Goal: Task Accomplishment & Management: Manage account settings

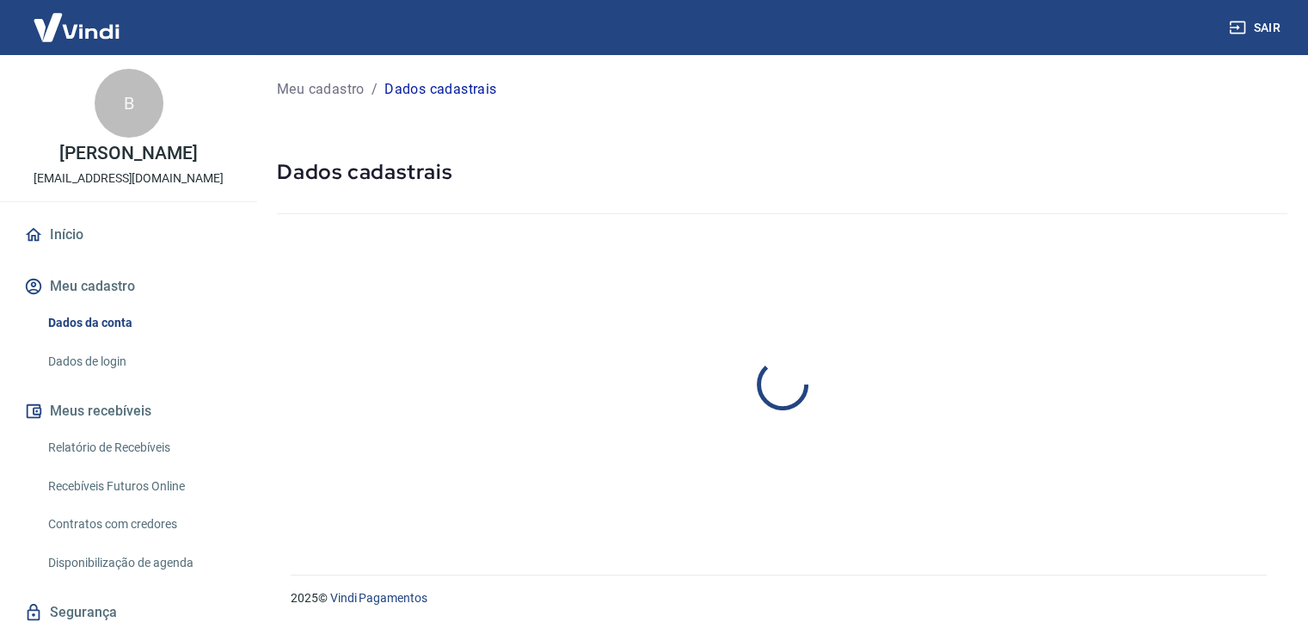
select select "SP"
select select "business"
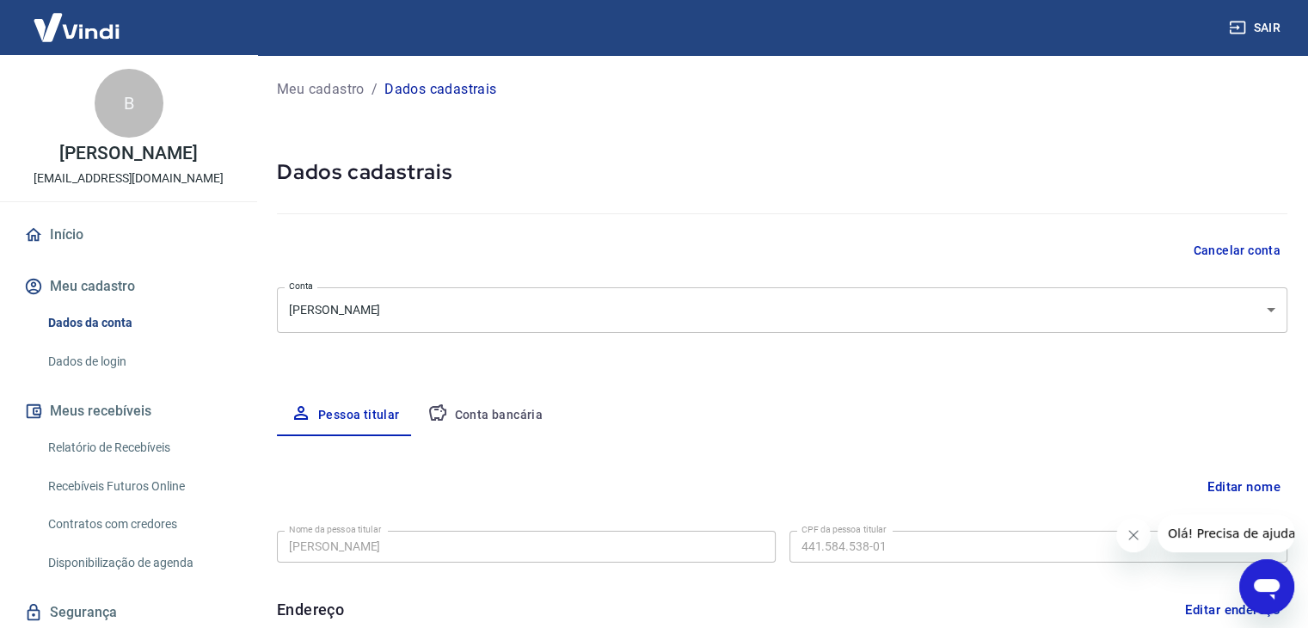
click at [110, 367] on link "Dados de login" at bounding box center [138, 361] width 195 height 35
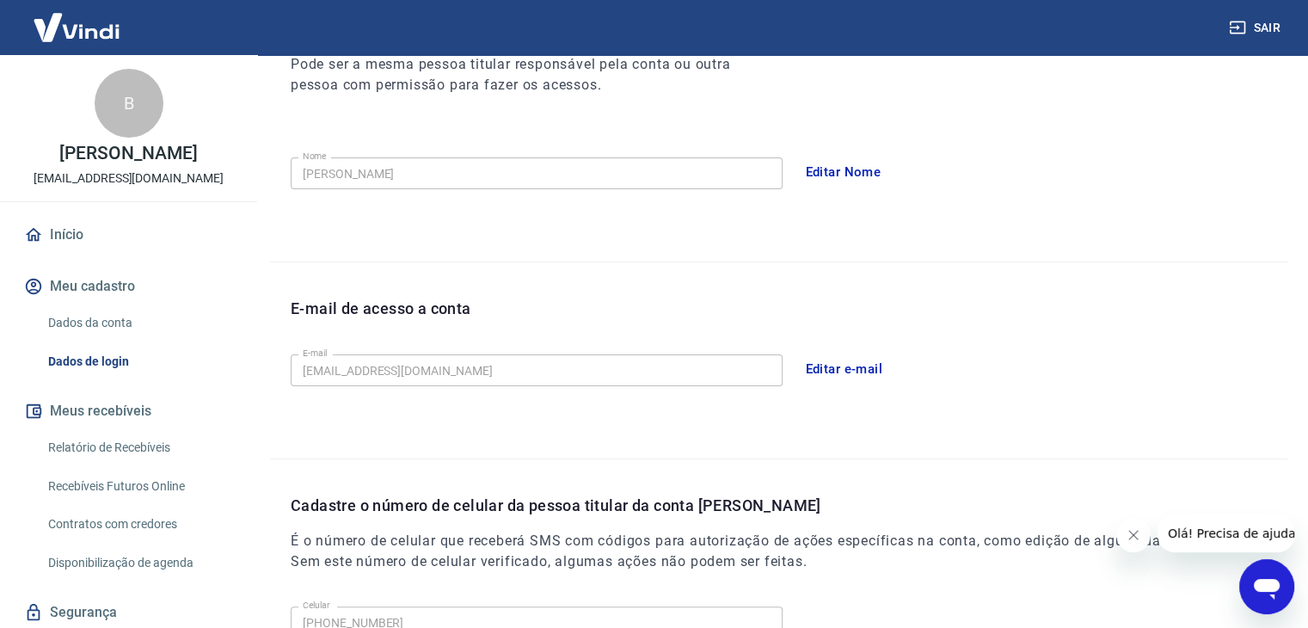
click at [822, 365] on button "Editar e-mail" at bounding box center [844, 369] width 96 height 36
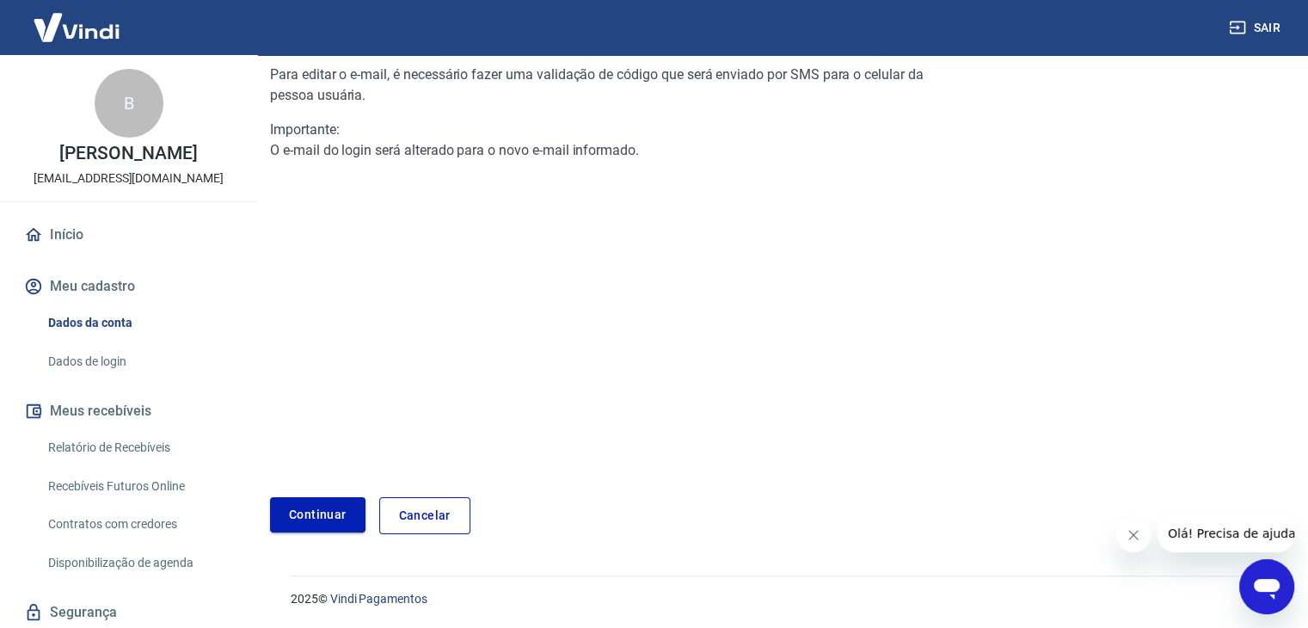
click at [346, 501] on link "Continuar" at bounding box center [317, 514] width 95 height 35
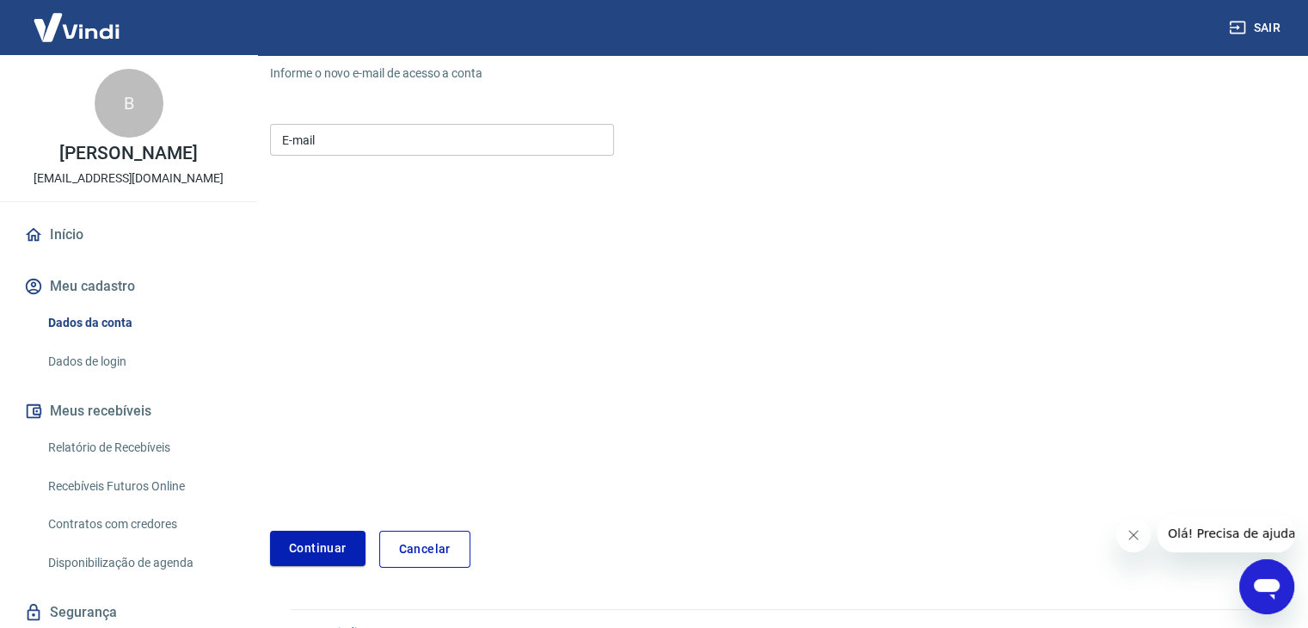
scroll to position [214, 0]
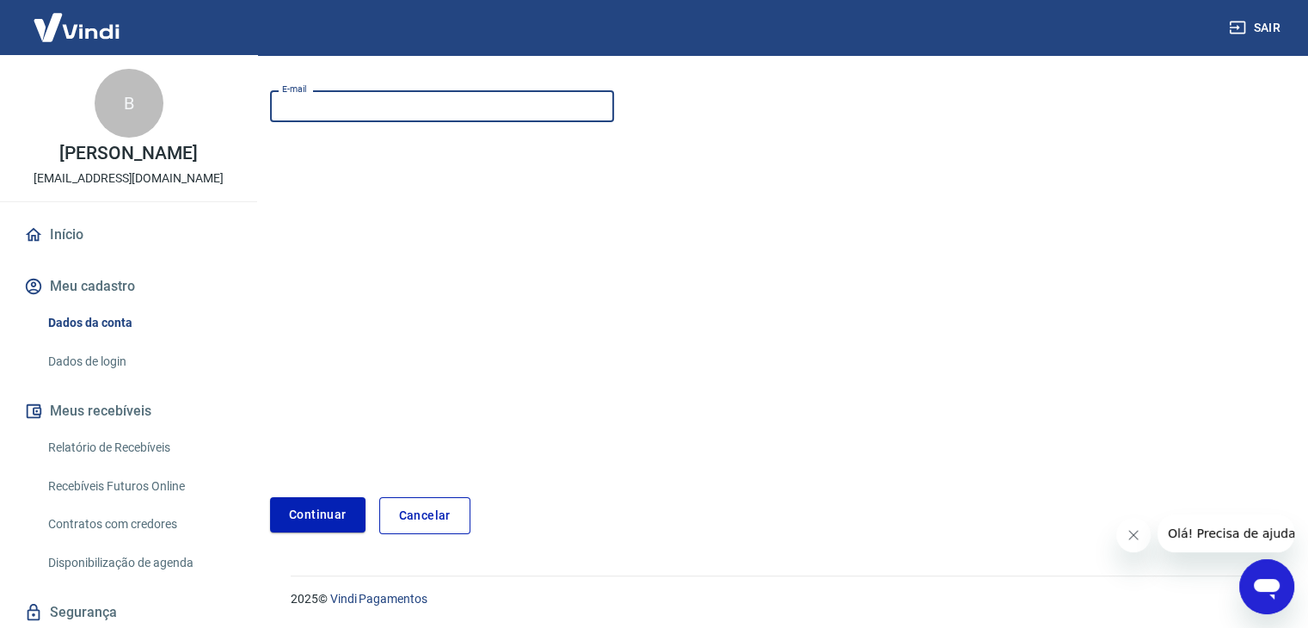
click at [365, 111] on input "E-mail" at bounding box center [442, 106] width 344 height 32
click at [299, 206] on form "E-mail E-mail Continuar Cancelar" at bounding box center [609, 308] width 678 height 450
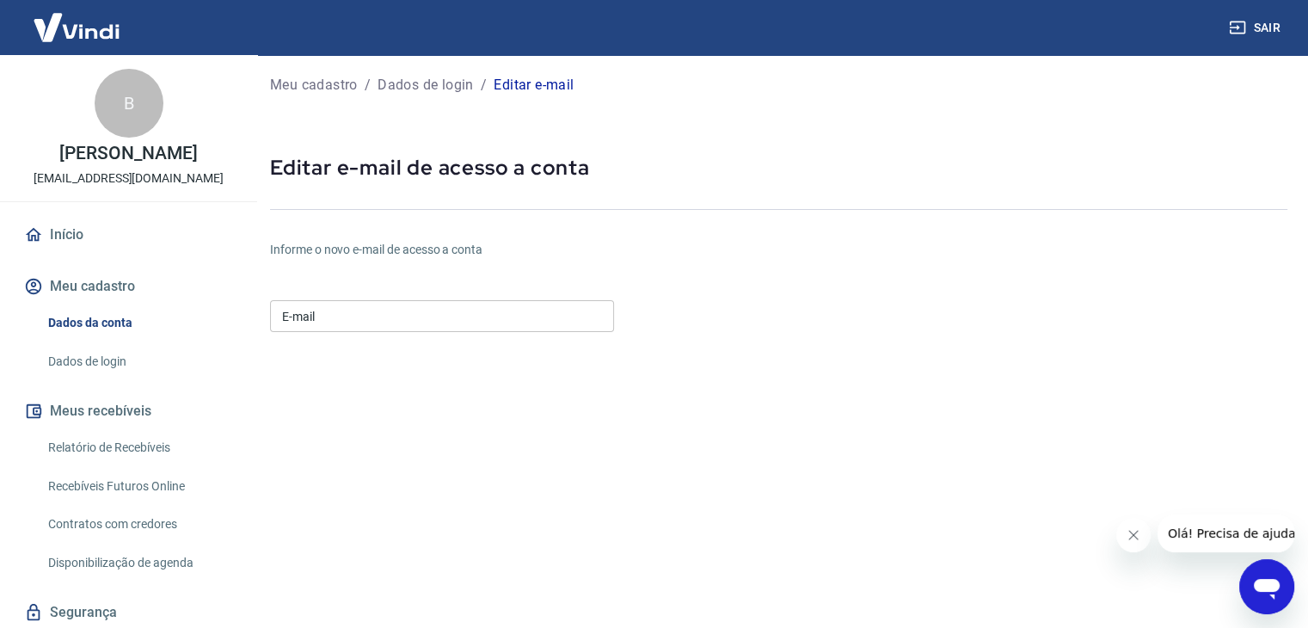
scroll to position [0, 0]
click at [474, 331] on input "E-mail" at bounding box center [442, 320] width 344 height 32
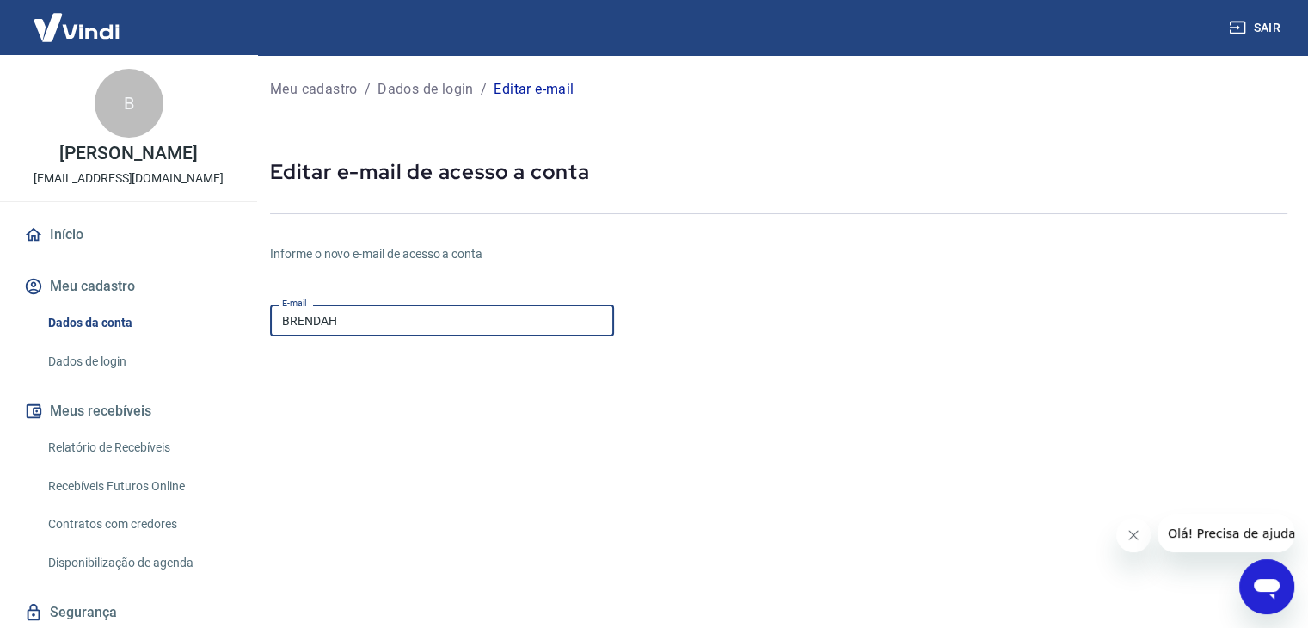
type input "[EMAIL_ADDRESS][DOMAIN_NAME]"
click at [675, 408] on form "E-mail [EMAIL_ADDRESS][DOMAIN_NAME] E-mail Continuar Cancelar" at bounding box center [609, 522] width 678 height 450
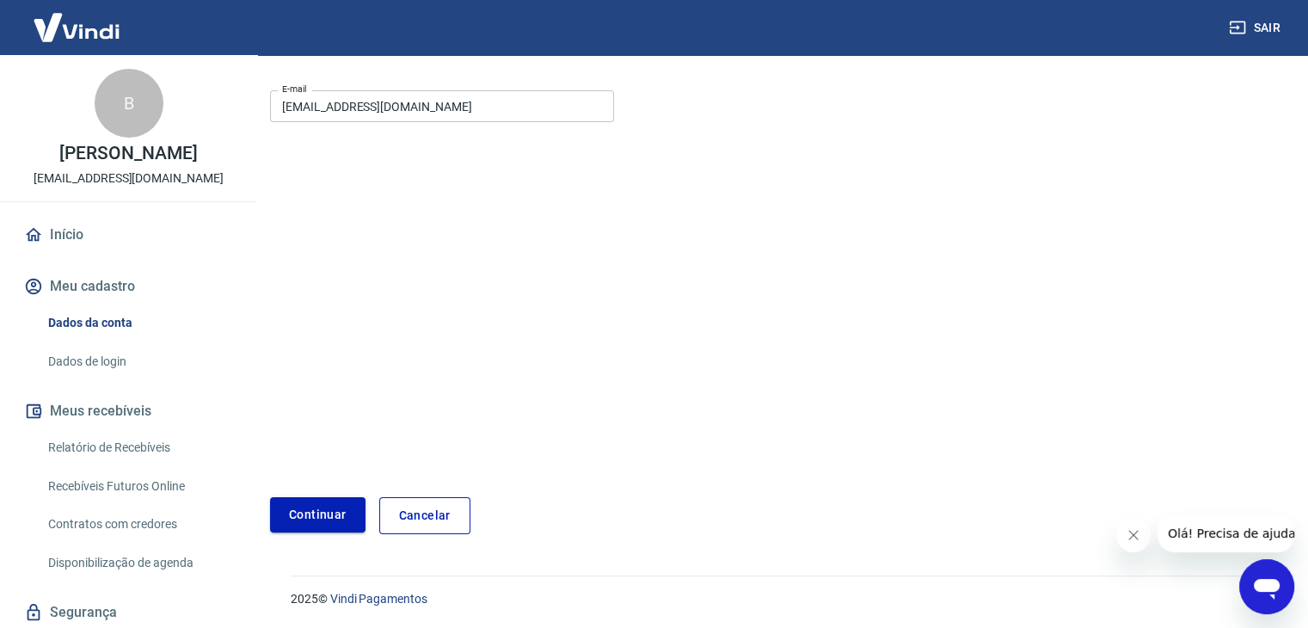
click at [338, 506] on button "Continuar" at bounding box center [317, 514] width 95 height 35
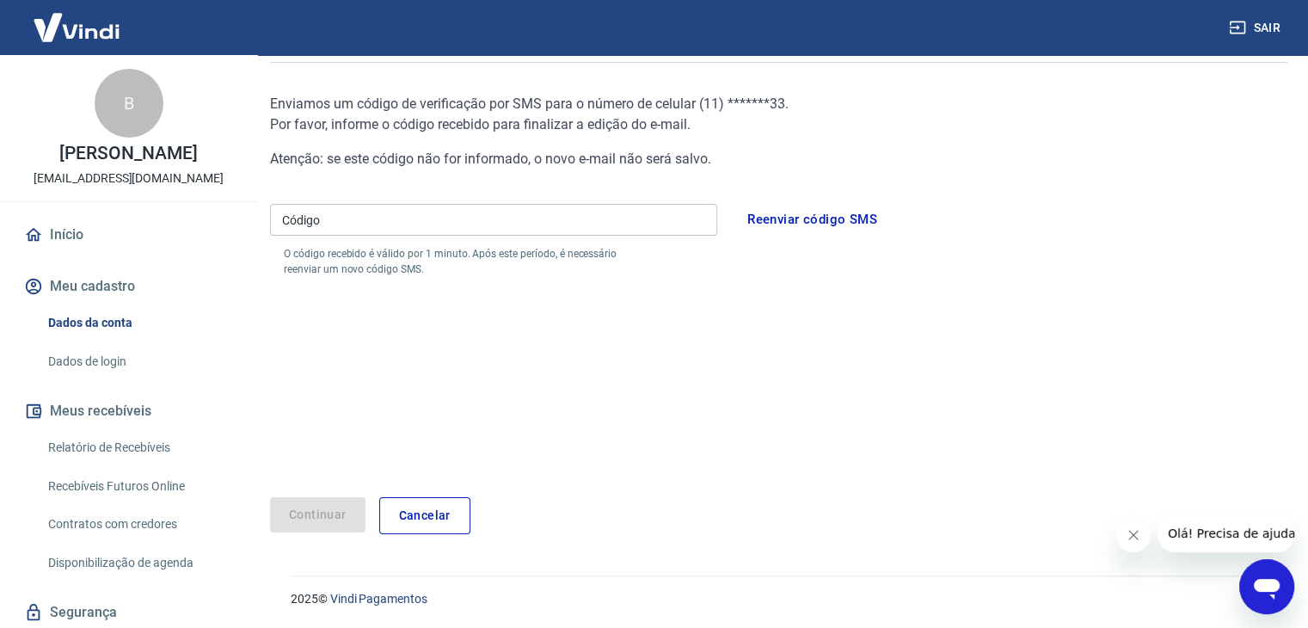
click at [368, 218] on input "Código" at bounding box center [493, 220] width 447 height 32
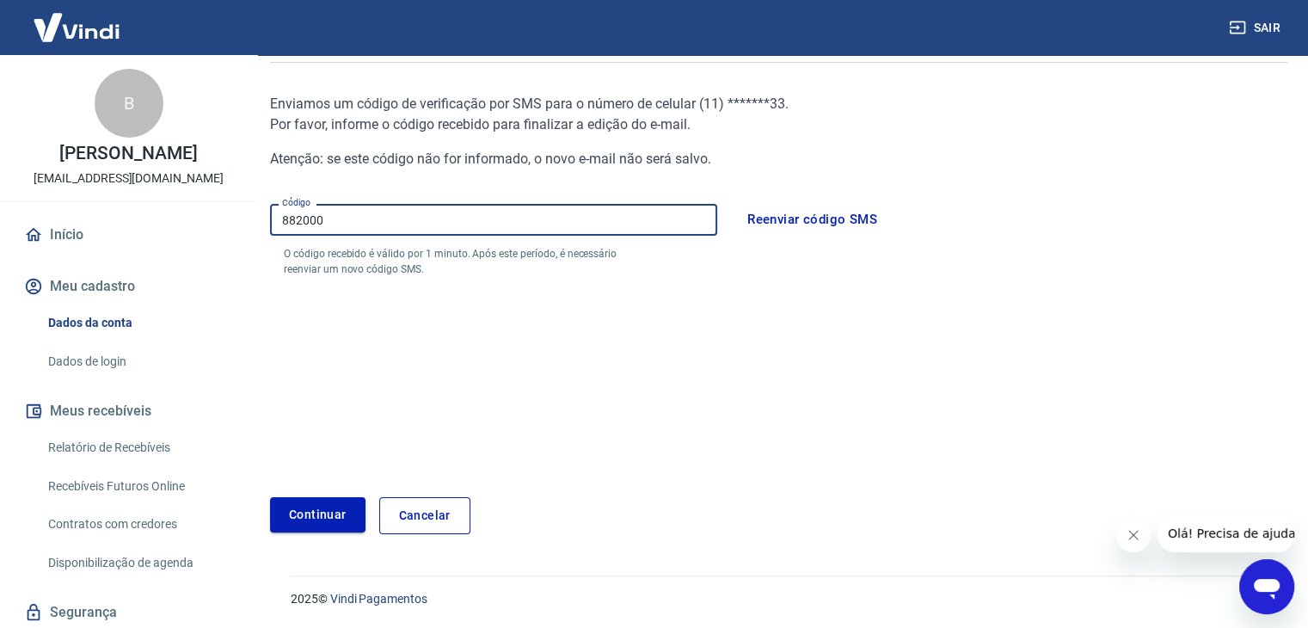
type input "882000"
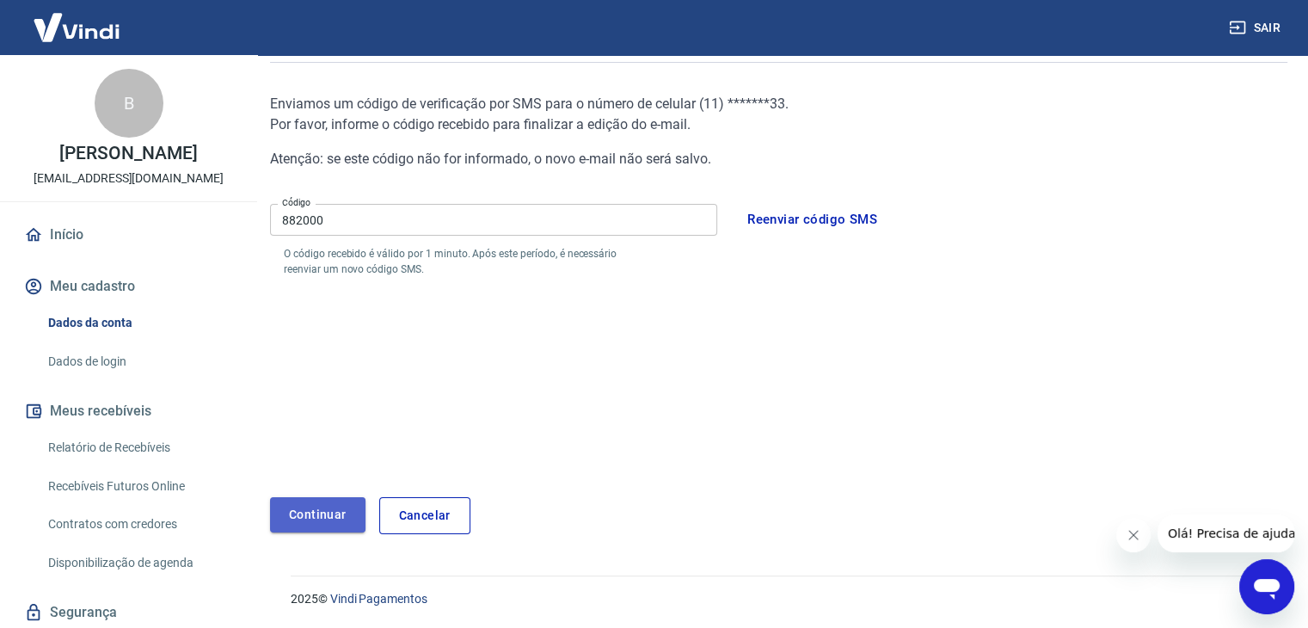
click at [323, 503] on button "Continuar" at bounding box center [317, 514] width 95 height 35
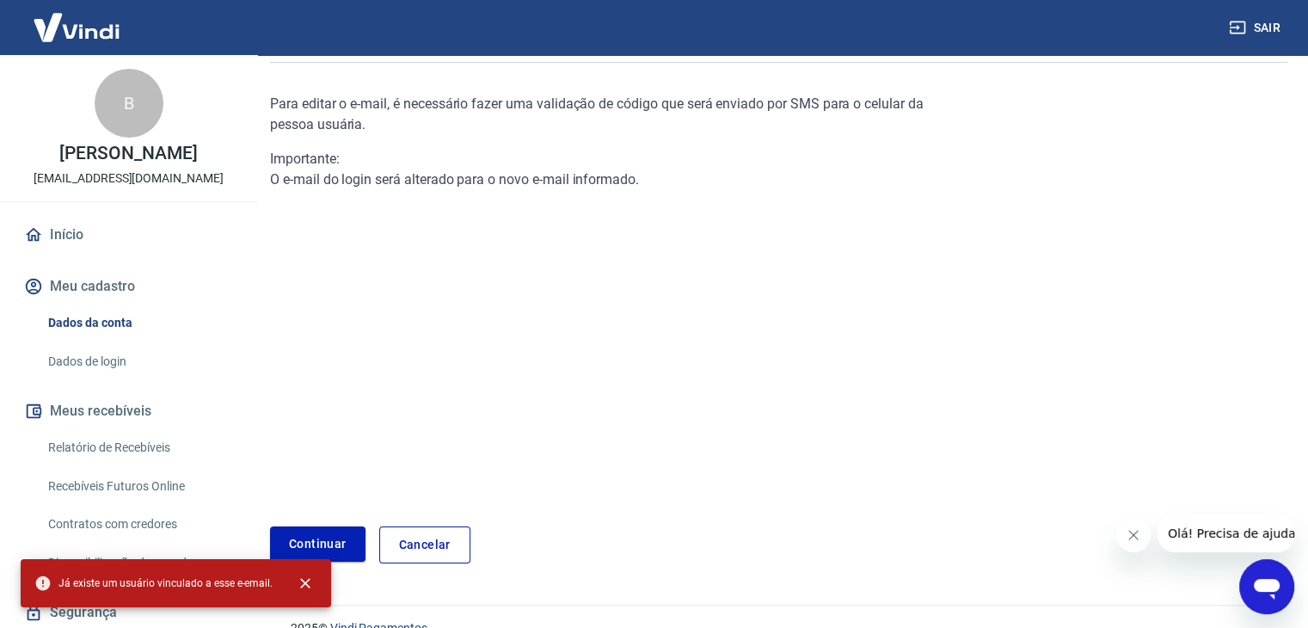
scroll to position [181, 0]
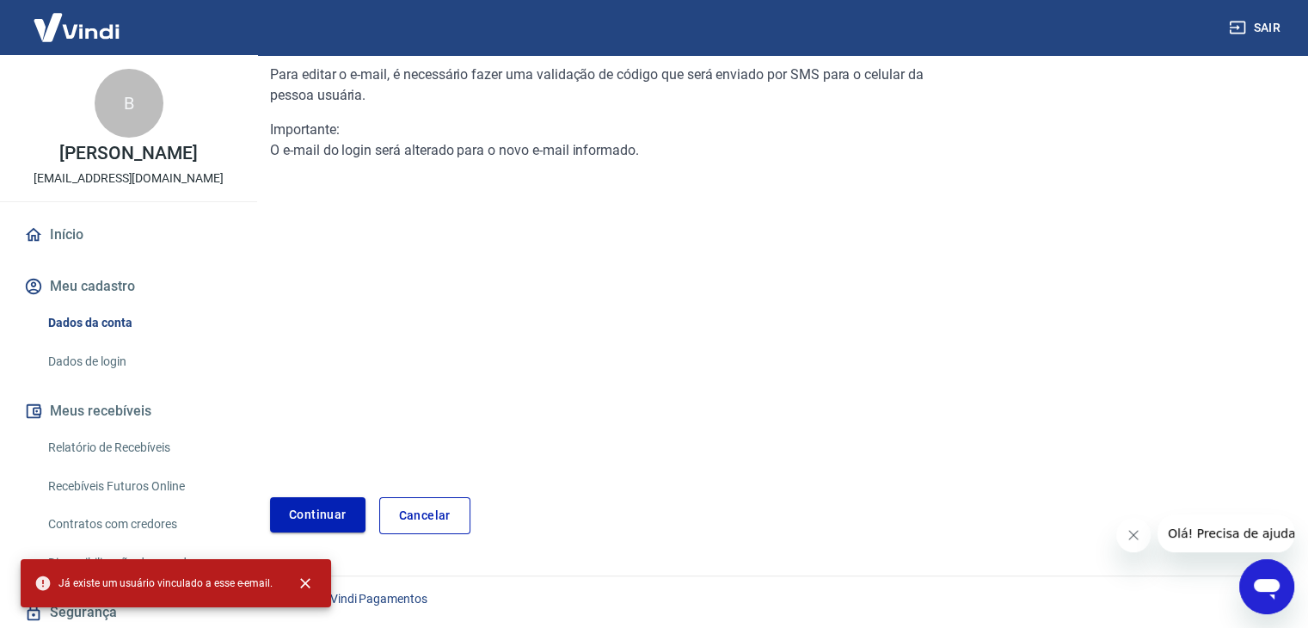
click at [338, 497] on link "Continuar" at bounding box center [317, 514] width 95 height 35
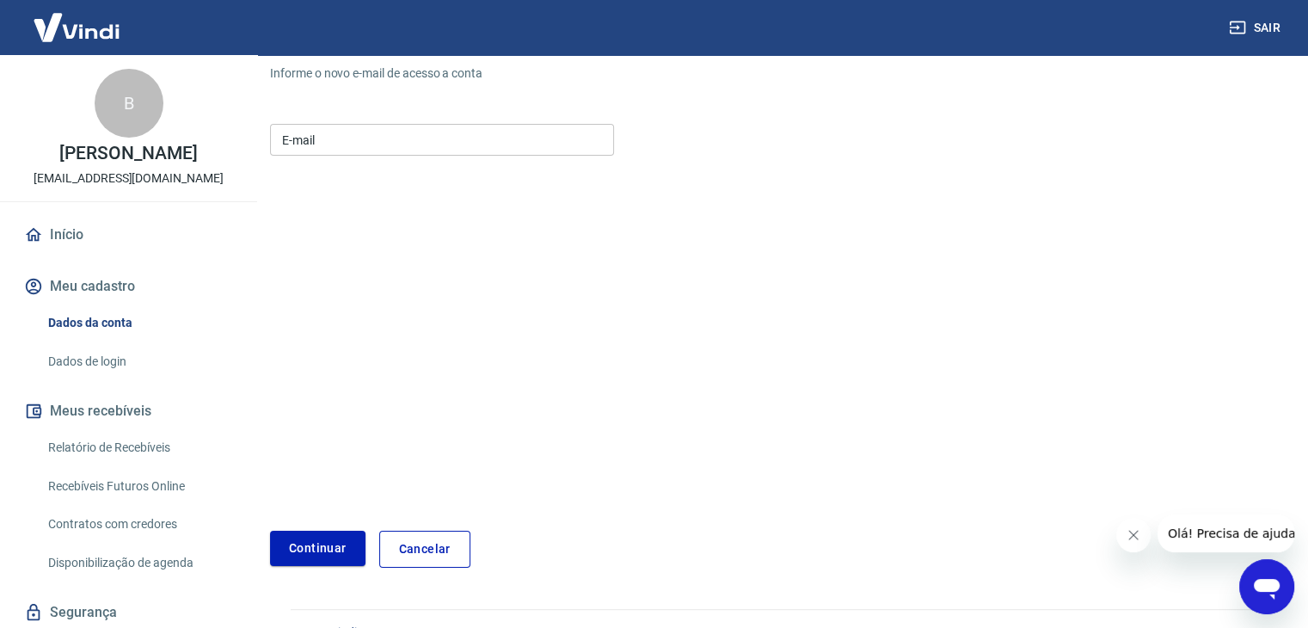
scroll to position [214, 0]
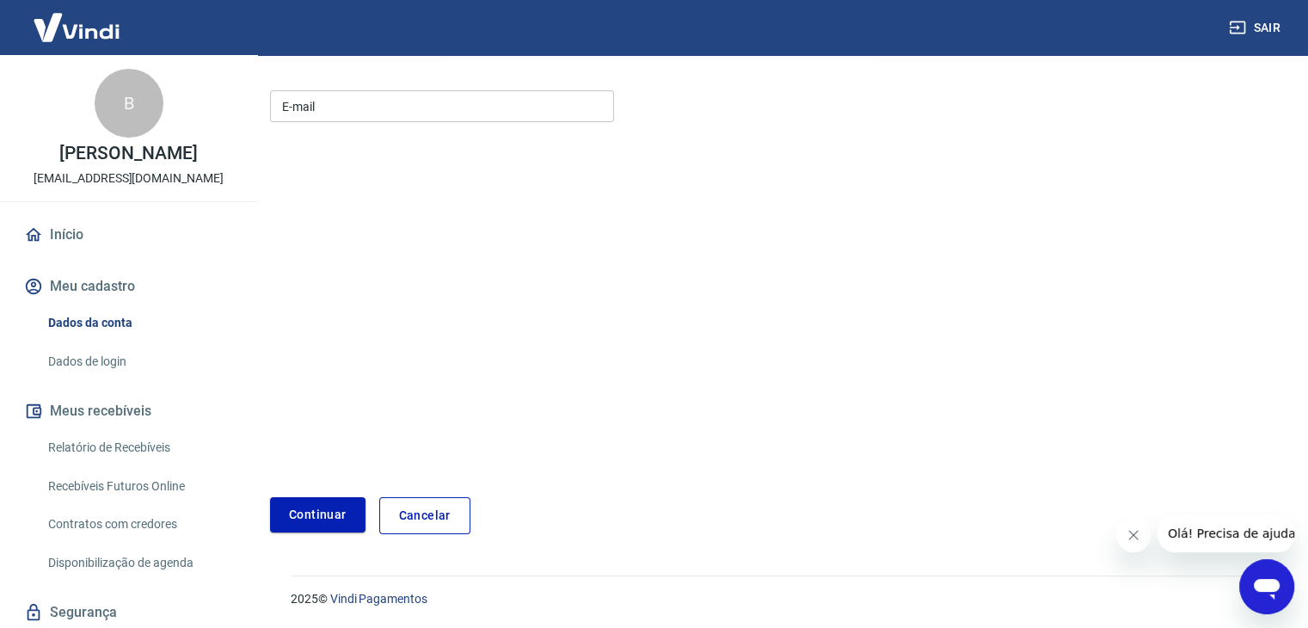
click at [382, 104] on input "E-mail" at bounding box center [442, 106] width 344 height 32
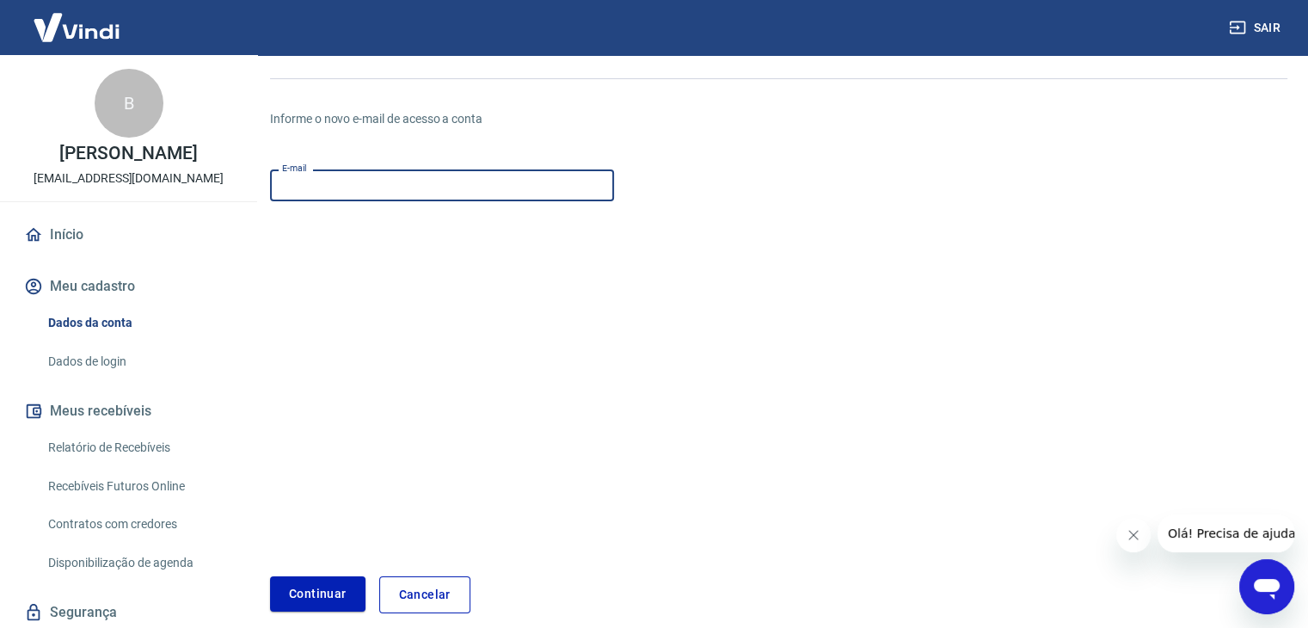
scroll to position [0, 0]
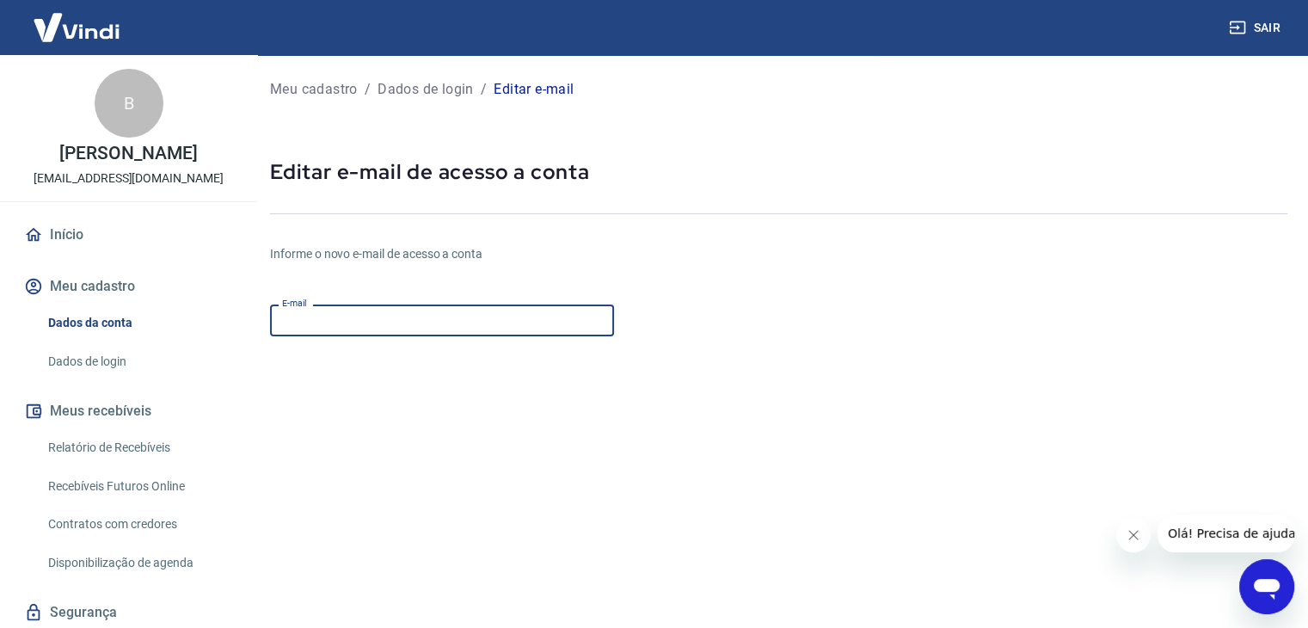
click at [355, 324] on input "E-mail" at bounding box center [442, 320] width 344 height 32
type input "O"
click at [316, 327] on input "[EMAIL_ADDRESS][DOMAIN_NAME]" at bounding box center [442, 320] width 344 height 32
click at [472, 334] on input "[EMAIL_ADDRESS][DOMAIN_NAME]" at bounding box center [442, 320] width 344 height 32
type input "[EMAIL_ADDRESS][DOMAIN_NAME]"
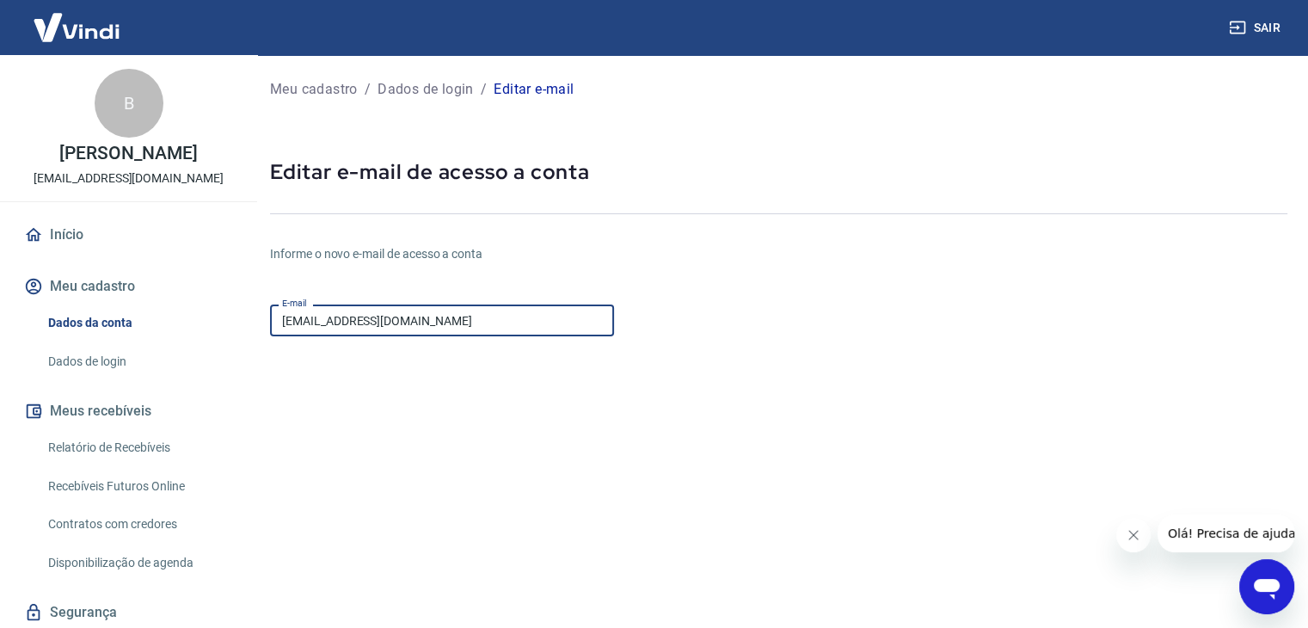
click at [523, 434] on form "E-mail [EMAIL_ADDRESS][DOMAIN_NAME] E-mail Continuar Cancelar" at bounding box center [609, 522] width 678 height 450
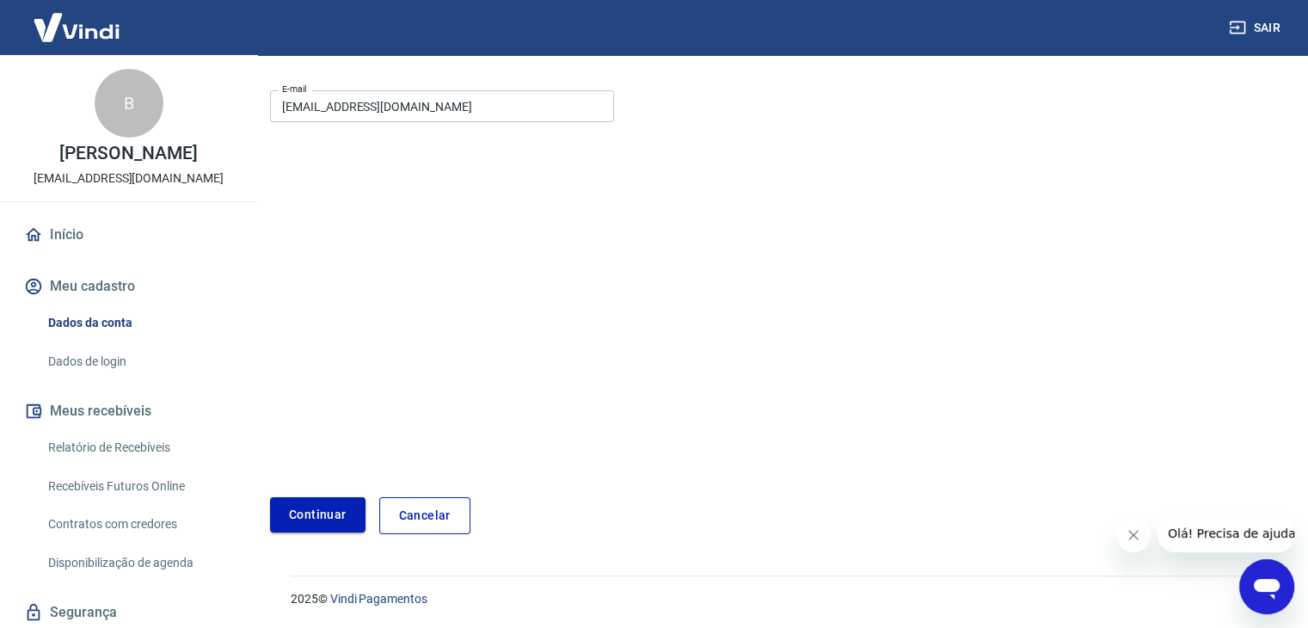
click at [343, 512] on button "Continuar" at bounding box center [317, 514] width 95 height 35
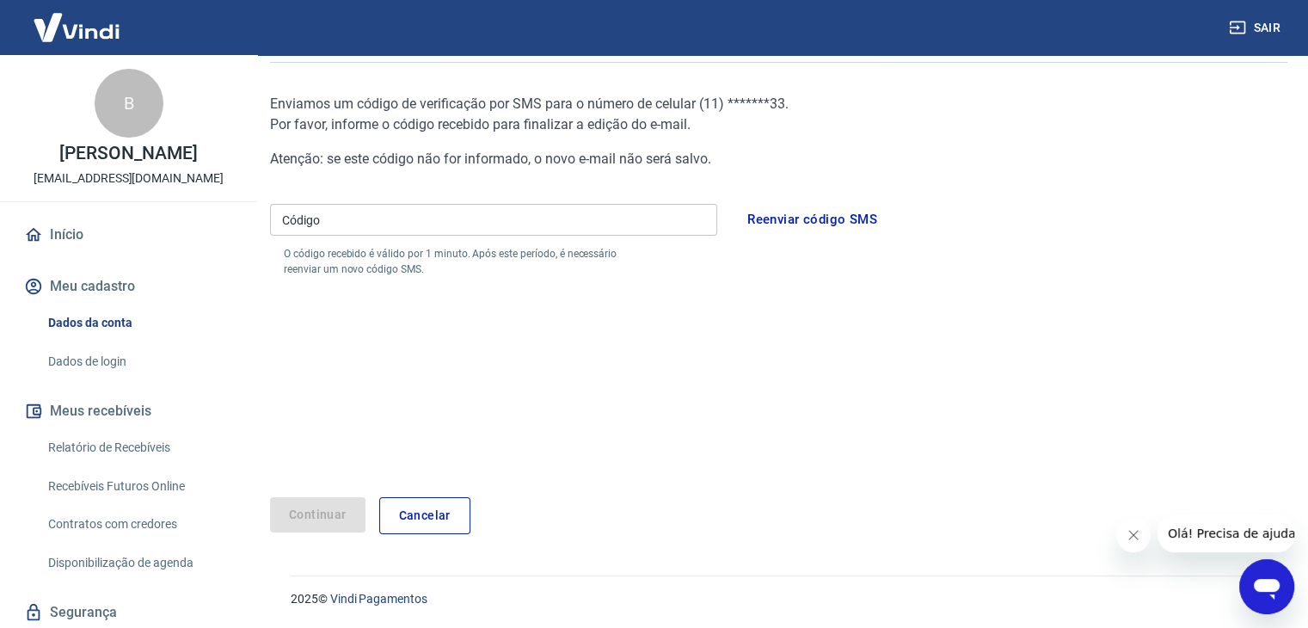
click at [399, 215] on input "Código" at bounding box center [493, 220] width 447 height 32
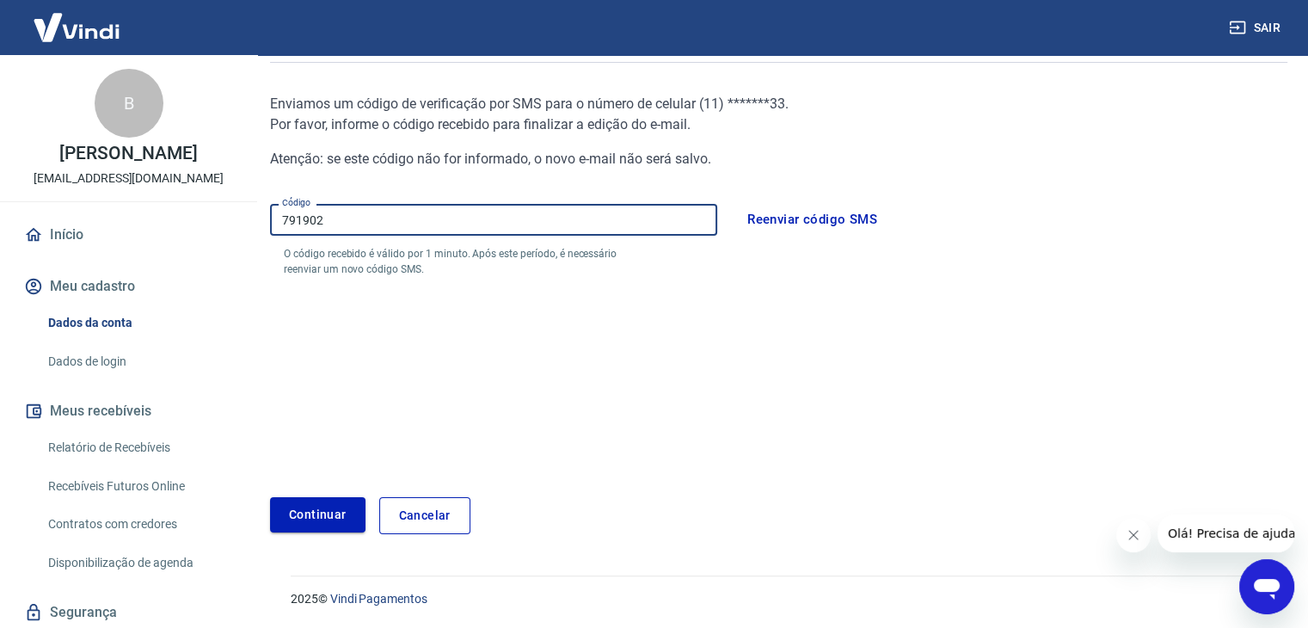
type input "791902"
click at [324, 515] on button "Continuar" at bounding box center [317, 514] width 95 height 35
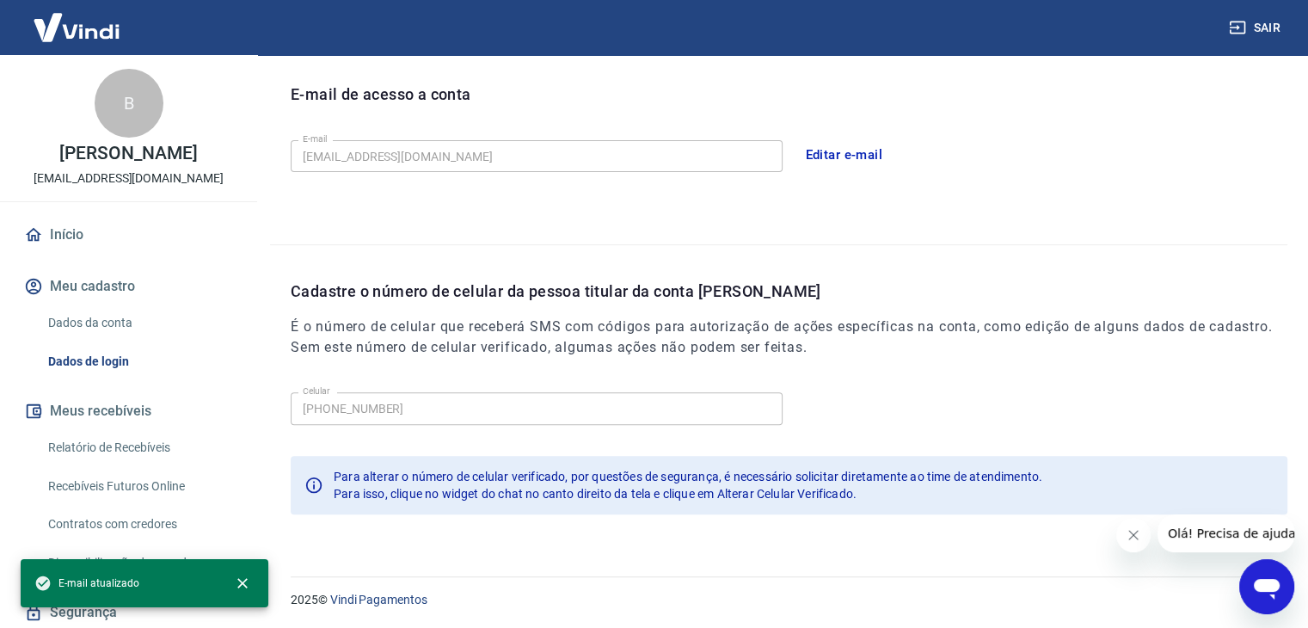
scroll to position [473, 0]
click at [241, 580] on icon "close" at bounding box center [242, 583] width 10 height 10
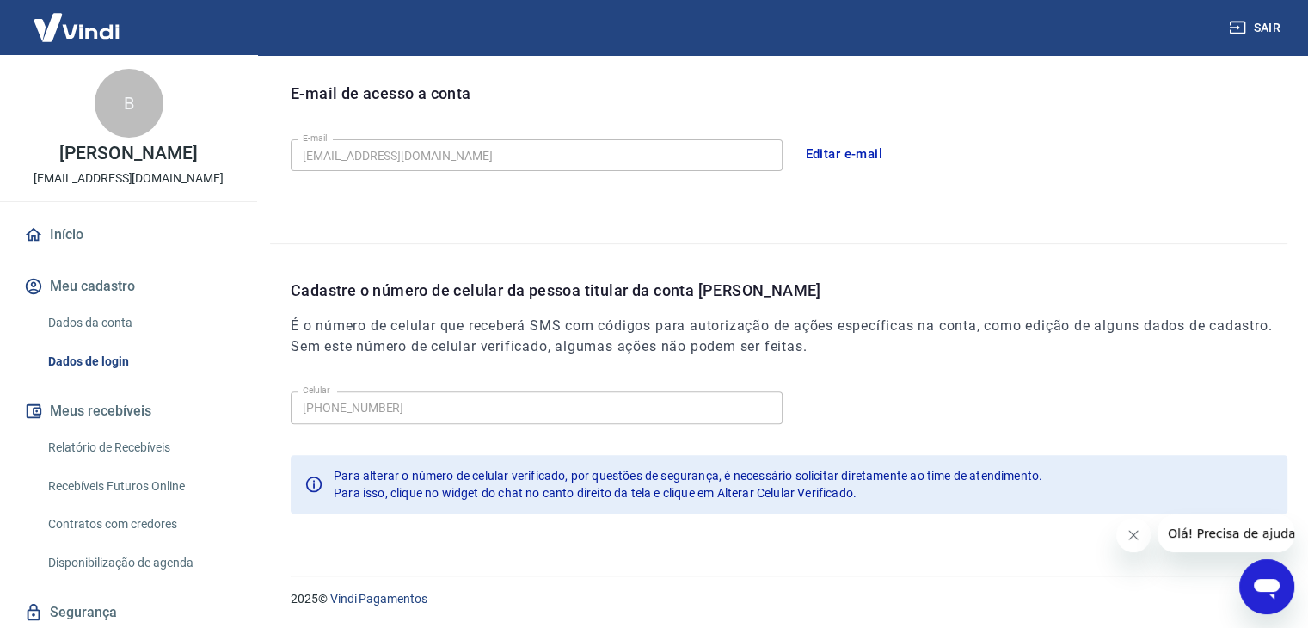
click at [1129, 538] on icon "Fechar mensagem da empresa" at bounding box center [1133, 534] width 9 height 9
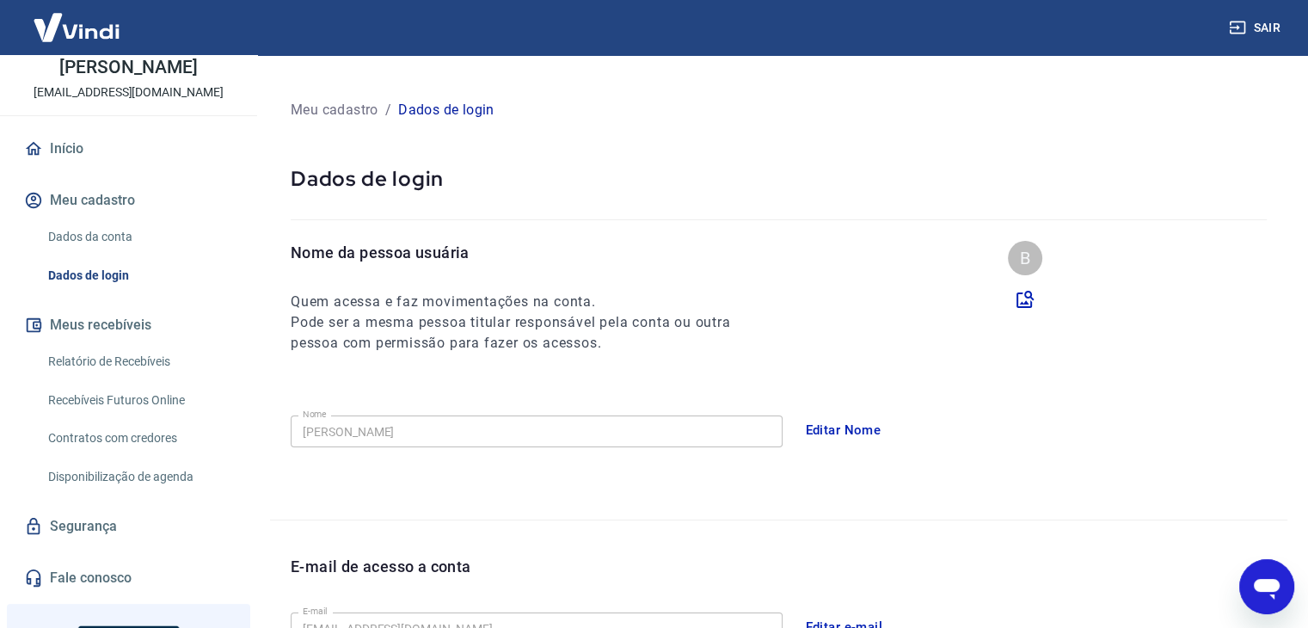
scroll to position [0, 0]
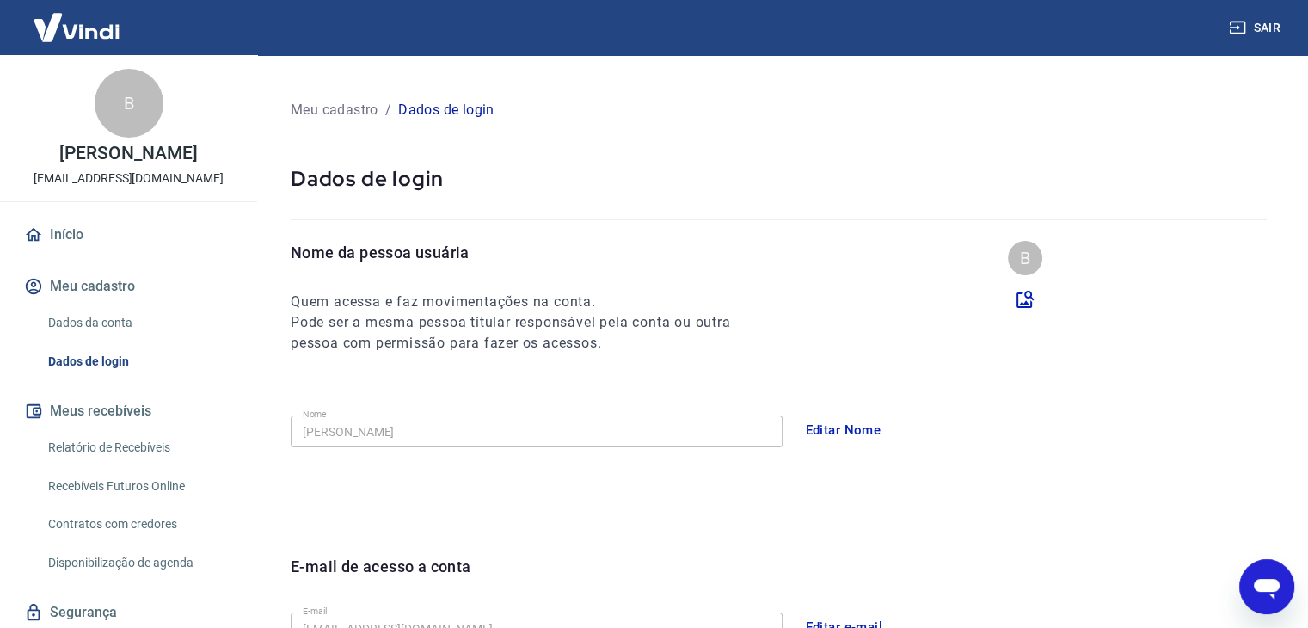
click at [89, 244] on link "Início" at bounding box center [129, 235] width 216 height 38
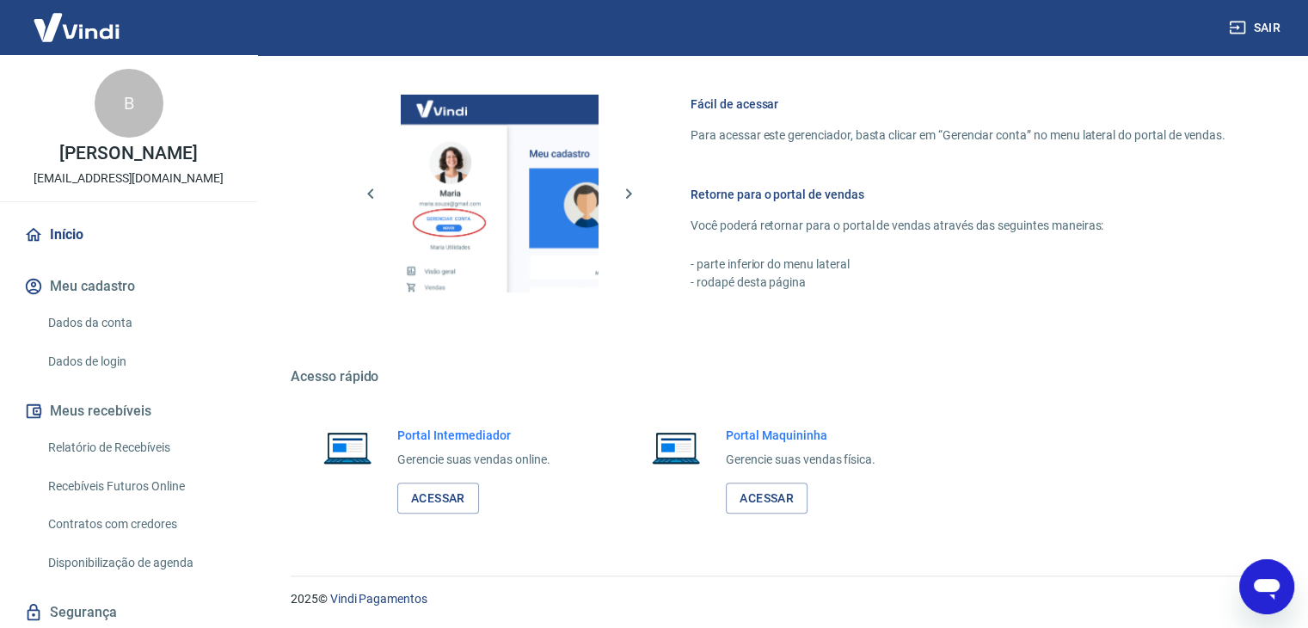
click at [106, 231] on link "Início" at bounding box center [129, 235] width 216 height 38
click at [435, 496] on link "Acessar" at bounding box center [438, 498] width 82 height 32
